Goal: Task Accomplishment & Management: Manage account settings

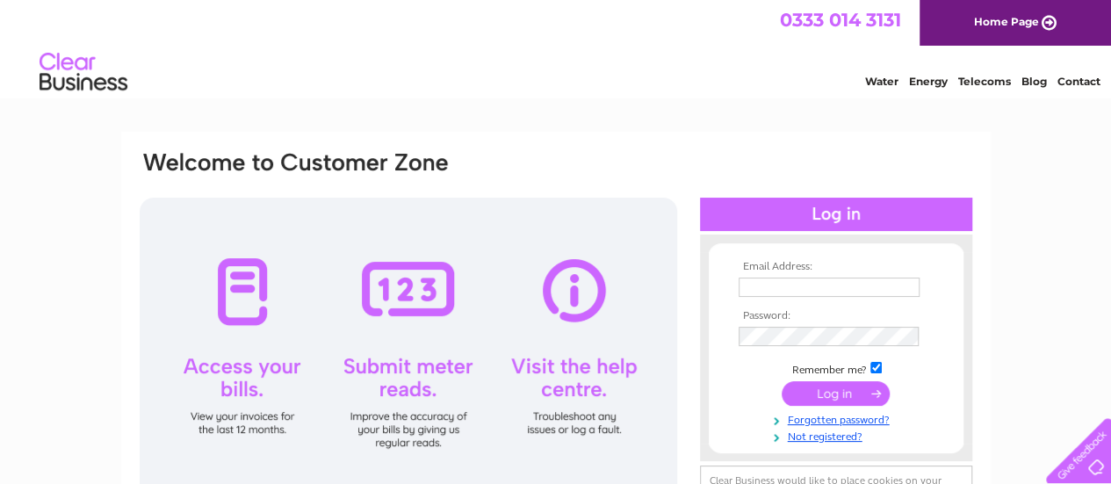
type input "cathy.davidson@superiorenergy.com"
click at [834, 391] on input "submit" at bounding box center [836, 393] width 108 height 25
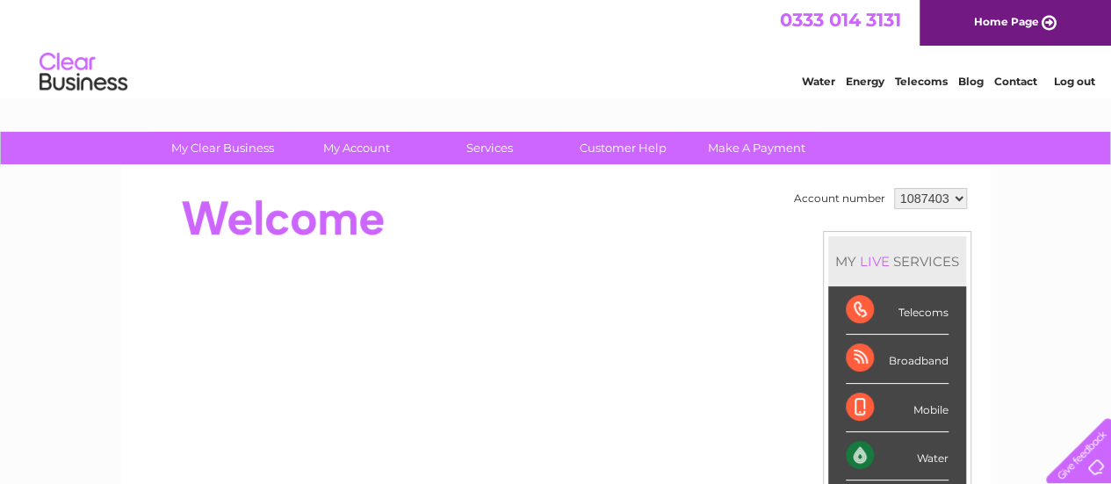
click at [1016, 79] on link "Contact" at bounding box center [1015, 81] width 43 height 13
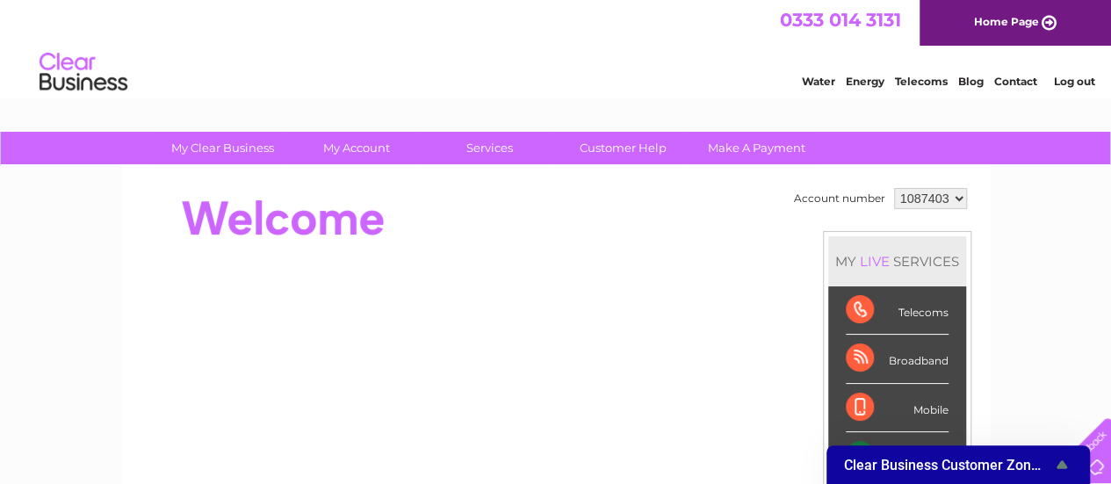
click at [938, 467] on span "Clear Business Customer Zone Survey" at bounding box center [947, 465] width 207 height 17
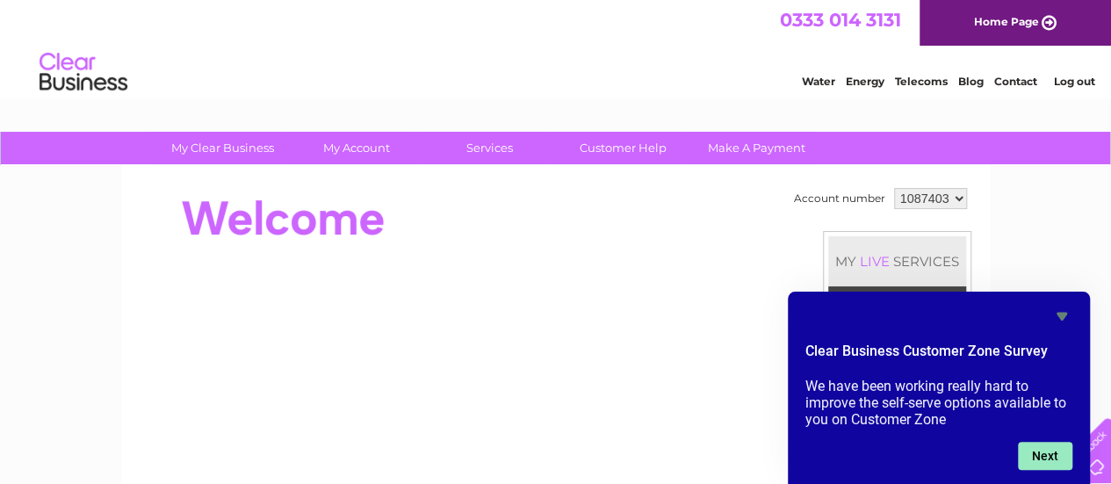
click at [1036, 444] on button "Next" at bounding box center [1045, 456] width 54 height 28
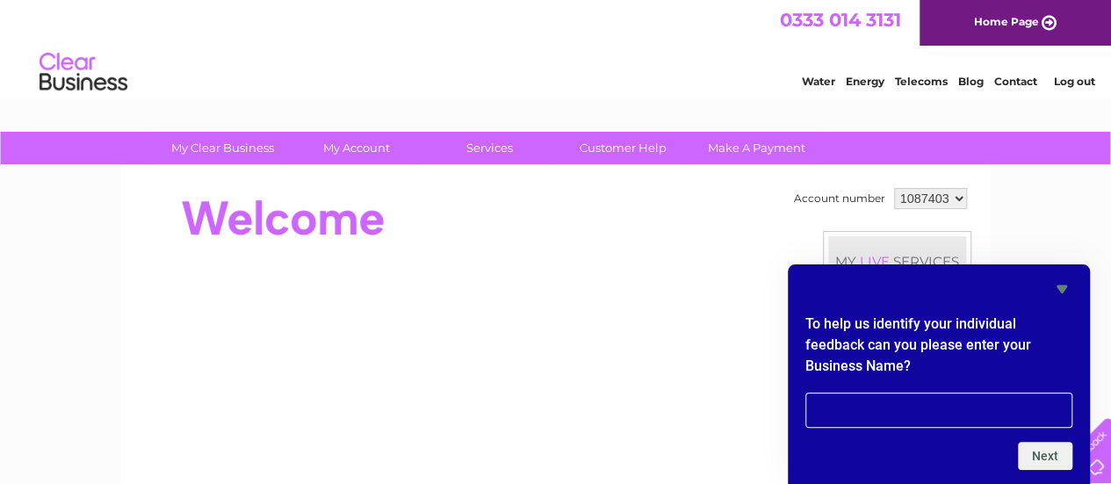
click at [846, 404] on input "text" at bounding box center [938, 410] width 267 height 35
click at [1061, 287] on icon "Hide survey" at bounding box center [1062, 289] width 11 height 8
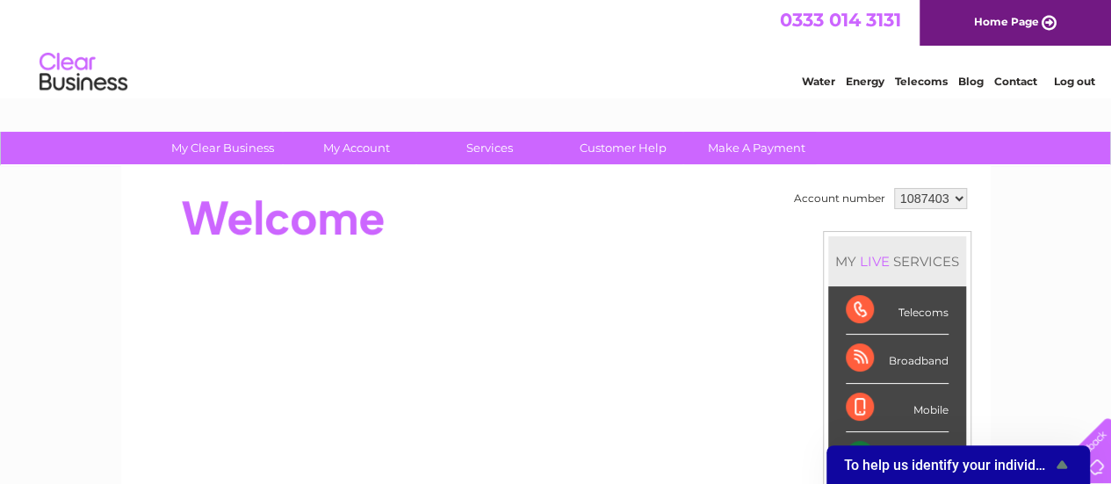
click at [1010, 81] on link "Contact" at bounding box center [1015, 81] width 43 height 13
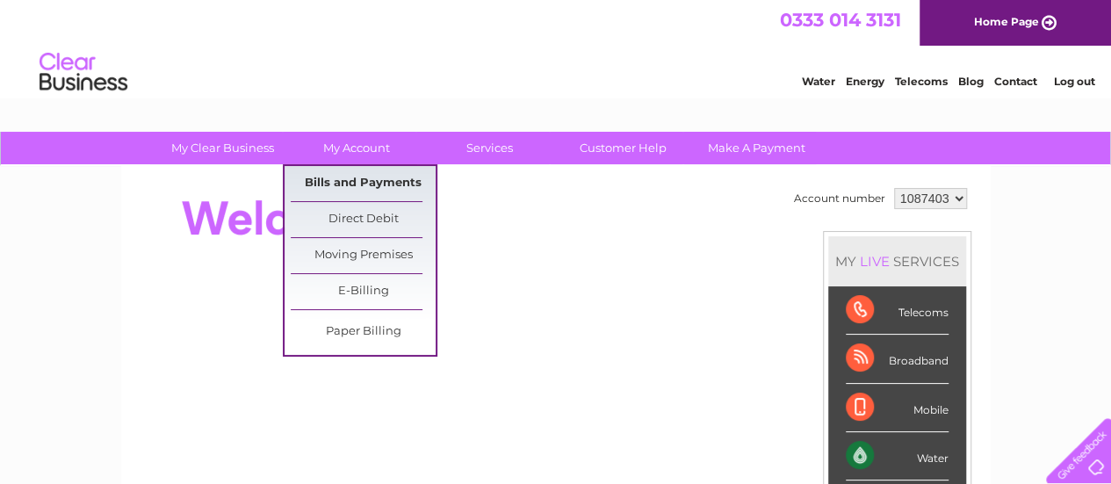
click at [365, 177] on link "Bills and Payments" at bounding box center [363, 183] width 145 height 35
click at [379, 182] on link "Bills and Payments" at bounding box center [363, 183] width 145 height 35
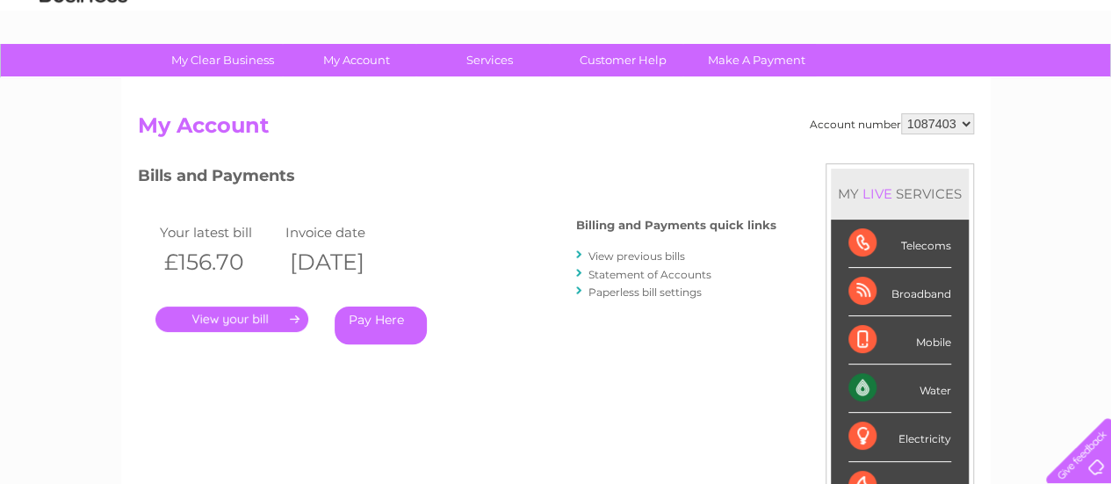
click at [232, 318] on link "." at bounding box center [231, 319] width 153 height 25
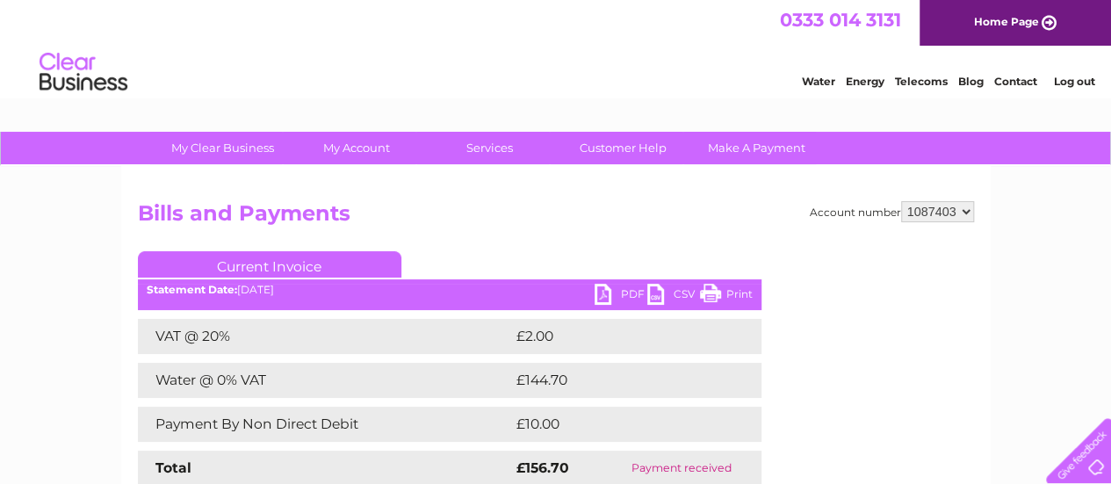
scroll to position [88, 0]
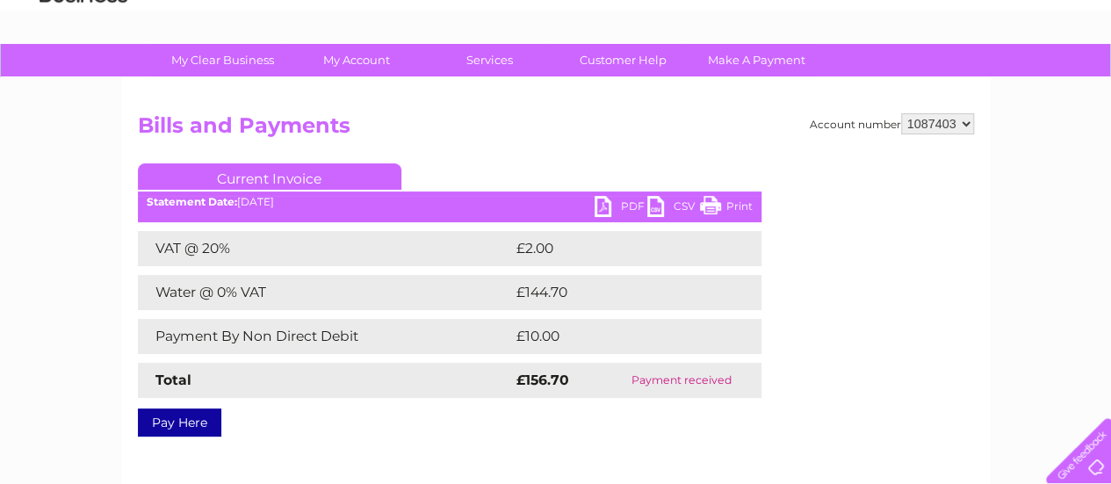
click at [615, 200] on link "PDF" at bounding box center [621, 208] width 53 height 25
